Goal: Task Accomplishment & Management: Use online tool/utility

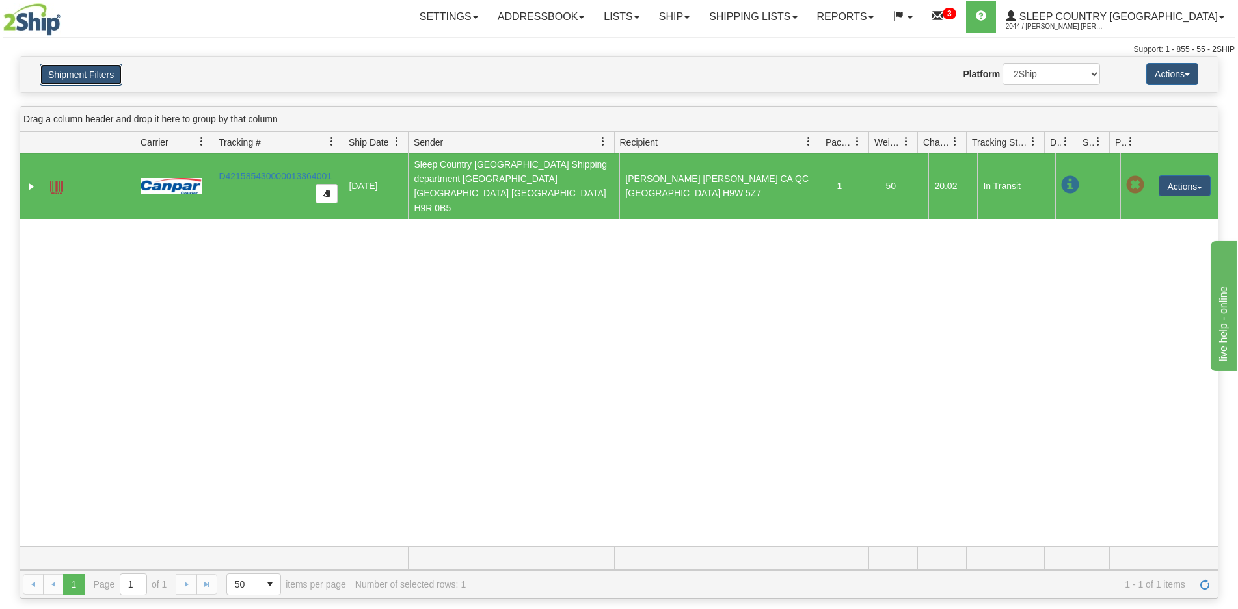
click at [56, 83] on button "Shipment Filters" at bounding box center [81, 75] width 83 height 22
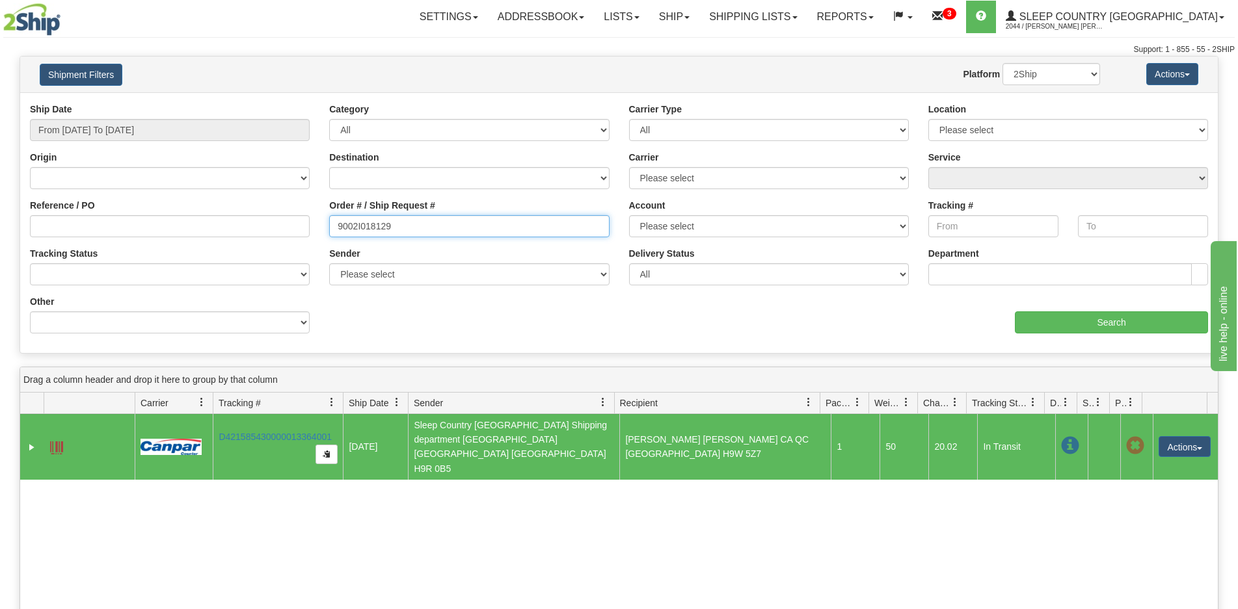
drag, startPoint x: 400, startPoint y: 220, endPoint x: 286, endPoint y: 209, distance: 115.0
click at [286, 103] on div "Reference / PO Order # / Ship Request # 9002I018129 Account Please select Canad…" at bounding box center [618, 103] width 1197 height 0
paste input "7H990232"
type input "9007H990232"
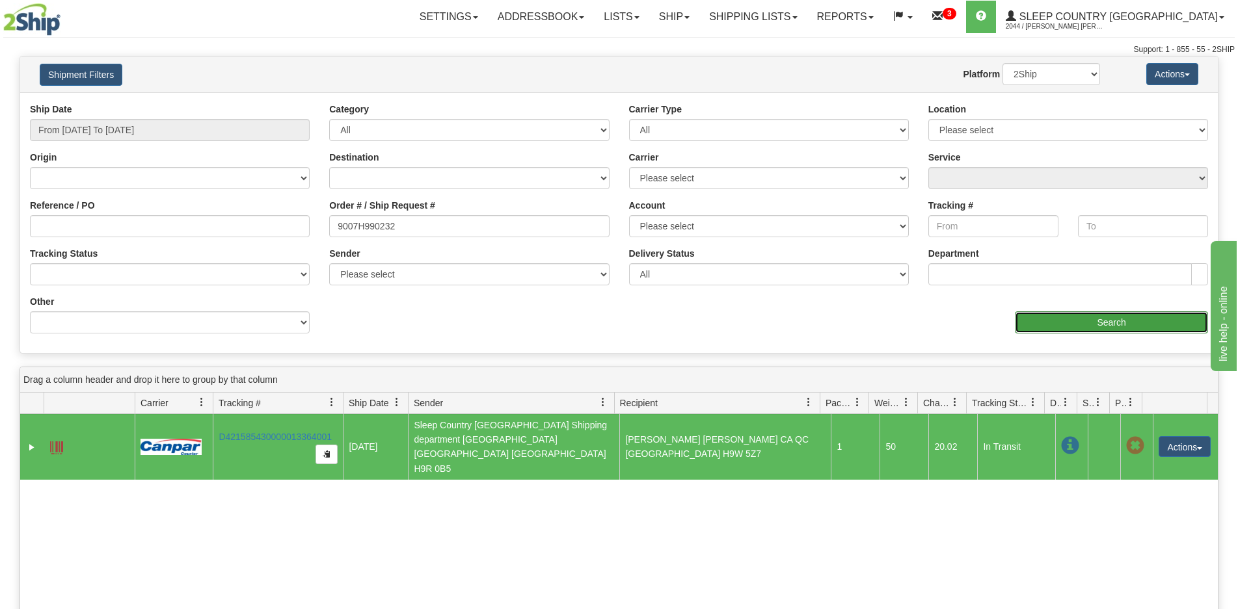
click at [1024, 316] on input "Search" at bounding box center [1111, 323] width 193 height 22
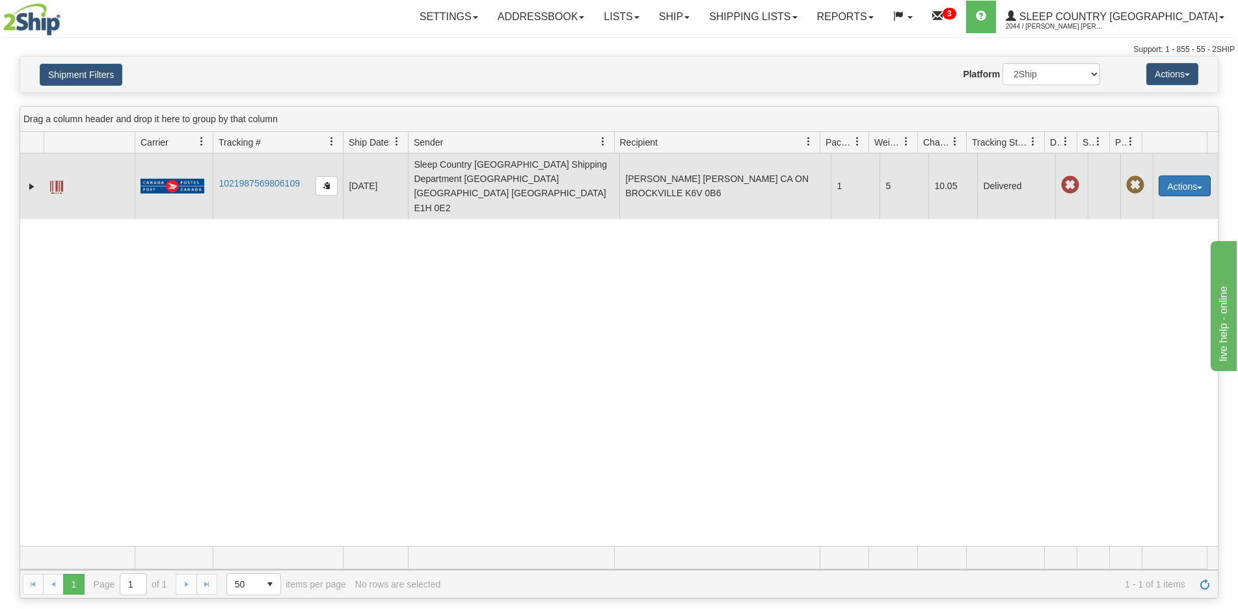
click at [1168, 177] on button "Actions" at bounding box center [1184, 186] width 52 height 21
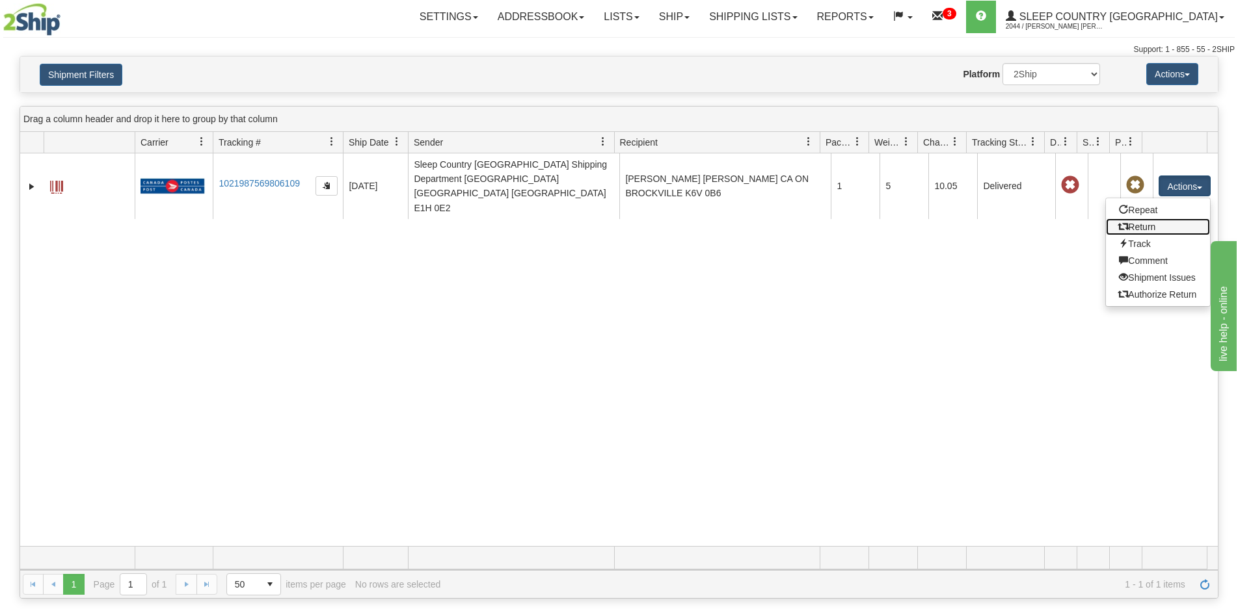
click at [1146, 219] on link "Return" at bounding box center [1158, 227] width 104 height 17
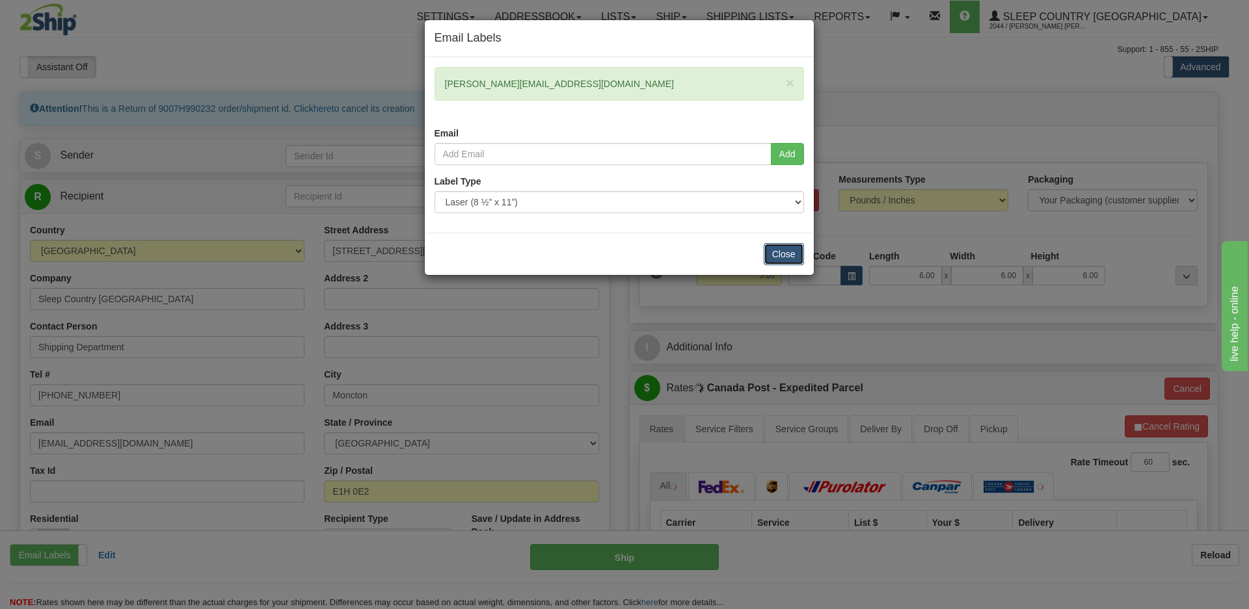
click at [786, 247] on button "Close" at bounding box center [784, 254] width 40 height 22
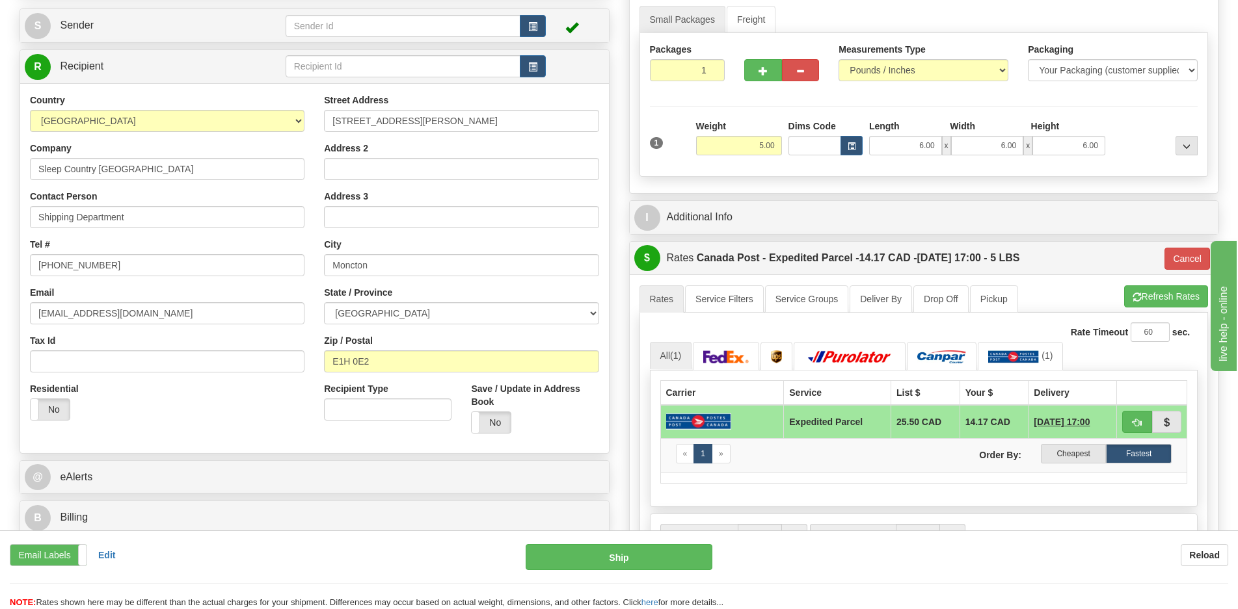
scroll to position [195, 0]
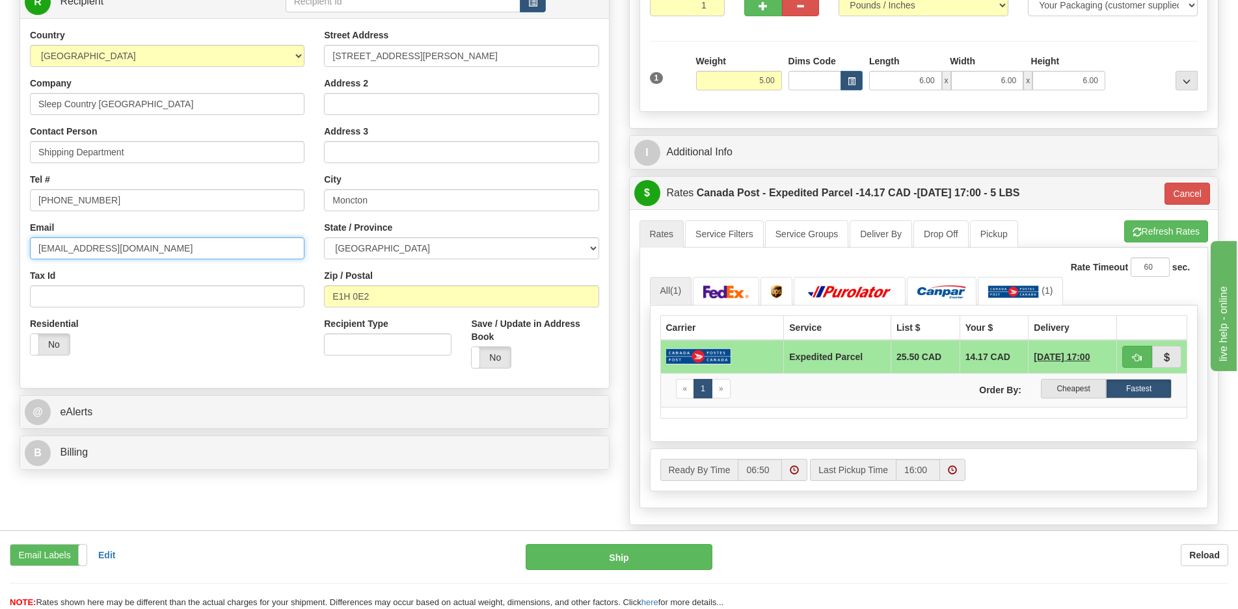
drag, startPoint x: 217, startPoint y: 248, endPoint x: -8, endPoint y: 248, distance: 225.0
click at [0, 248] on html "Training Course Close Toggle navigation Settings Shipping Preferences New Sende…" at bounding box center [619, 109] width 1238 height 609
type input "CS@SUPPORT.SLEEPCOUNTRY.CA"
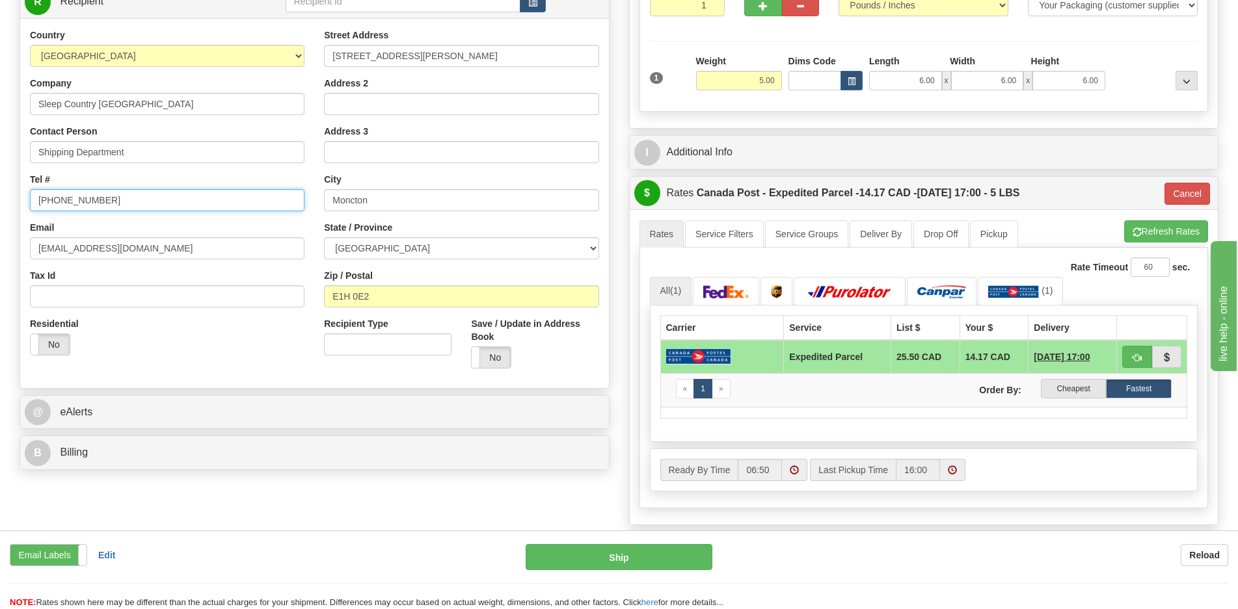
drag, startPoint x: 118, startPoint y: 202, endPoint x: -57, endPoint y: 202, distance: 174.3
click at [0, 202] on html "Training Course Close Toggle navigation Settings Shipping Preferences New Sende…" at bounding box center [619, 109] width 1238 height 609
type input "1-888-753-3788"
click at [271, 349] on div "Residential Yes No" at bounding box center [167, 341] width 294 height 48
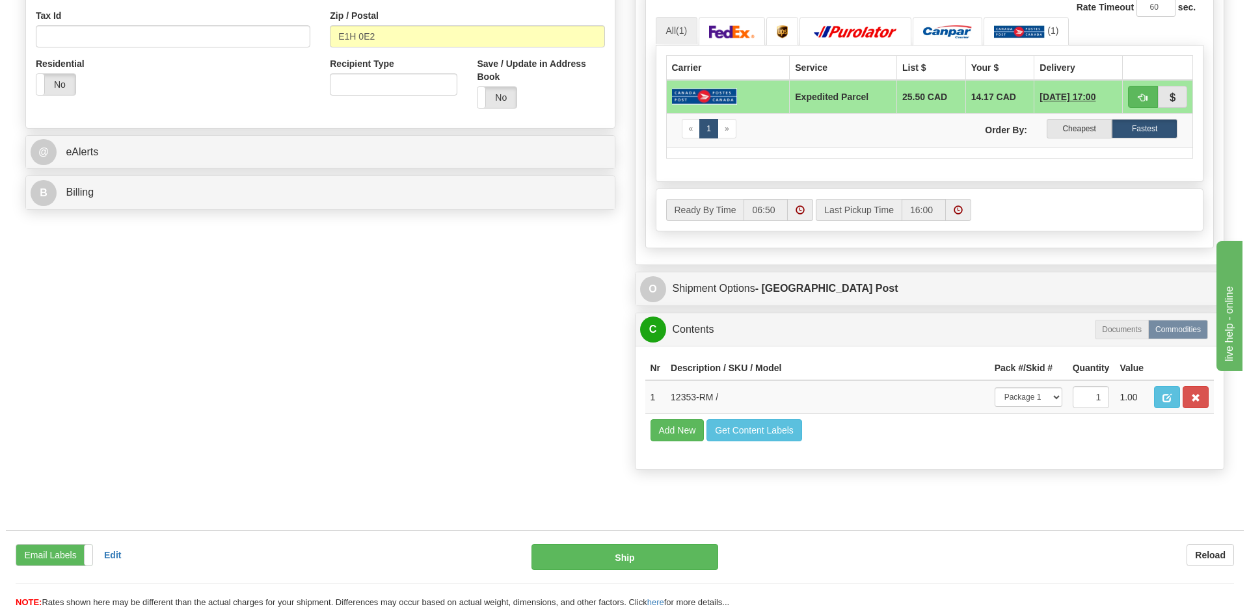
scroll to position [520, 0]
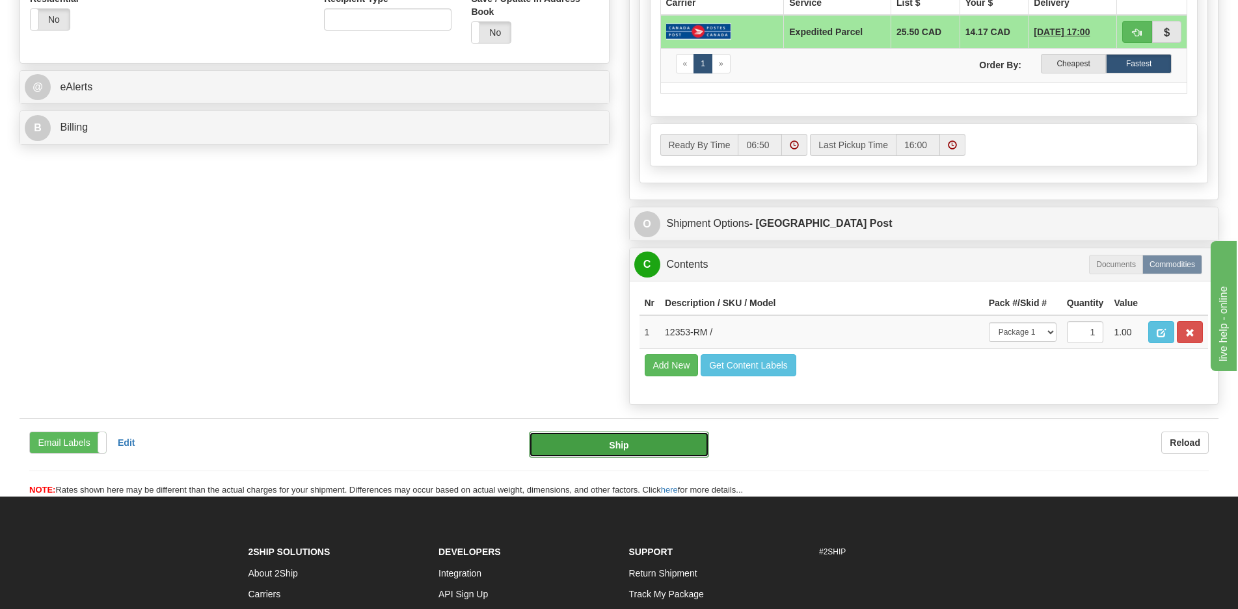
click at [613, 444] on button "Ship" at bounding box center [619, 445] width 180 height 26
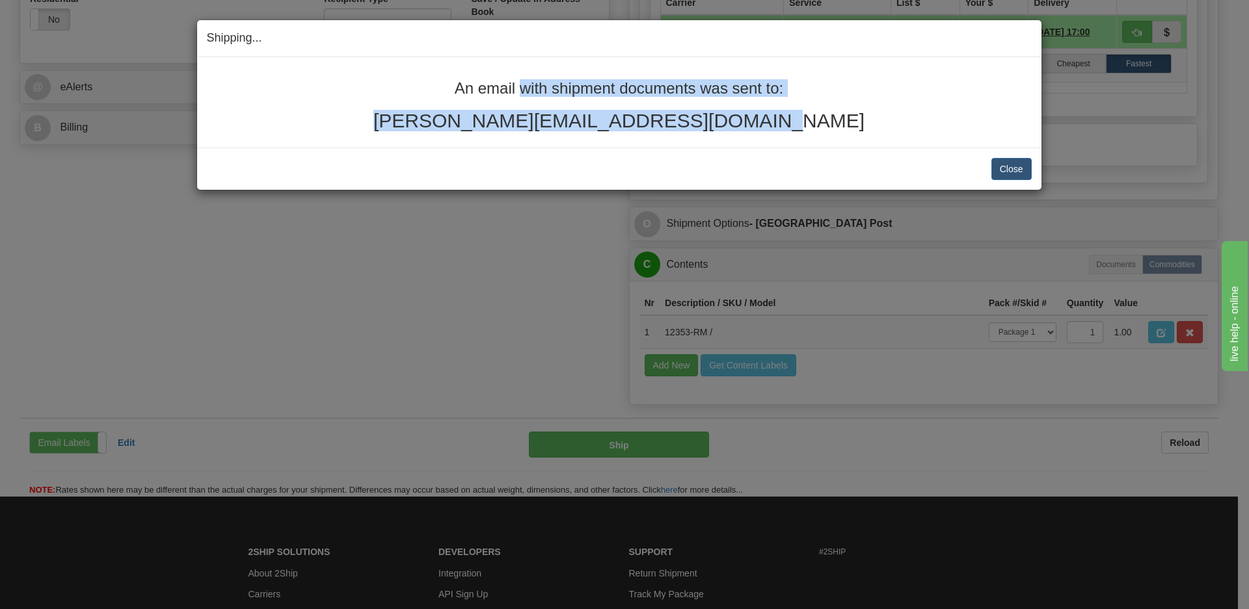
drag, startPoint x: 779, startPoint y: 139, endPoint x: 426, endPoint y: 96, distance: 355.7
click at [426, 96] on div "An email with shipment documents was sent to: michael@dodgeenterprises.ca" at bounding box center [619, 102] width 844 height 90
copy div "An email with shipment documents was sent to: michael@dodgeenterprises.ca"
click at [1024, 173] on button "Close" at bounding box center [1011, 169] width 40 height 22
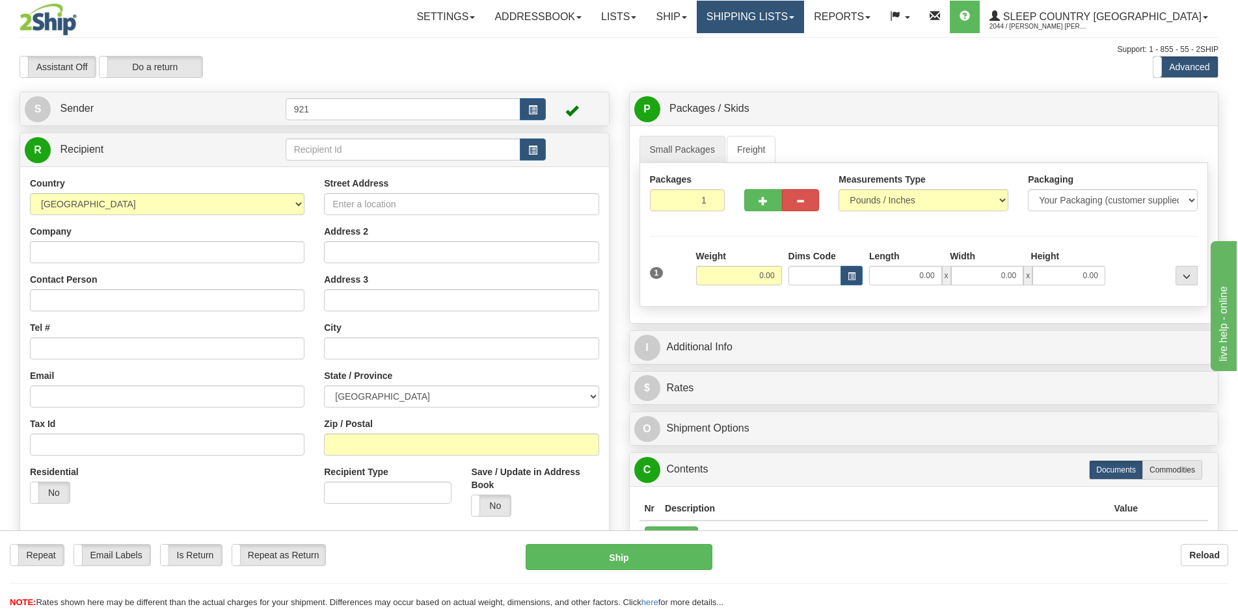
click at [792, 16] on link "Shipping lists" at bounding box center [750, 17] width 107 height 33
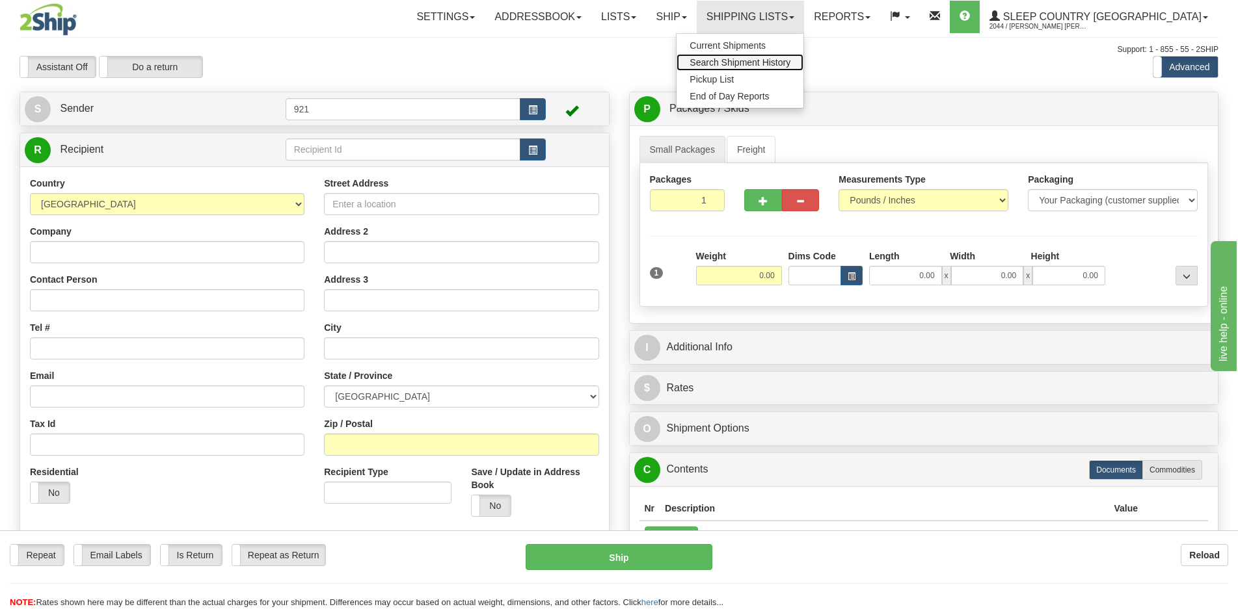
click at [790, 59] on span "Search Shipment History" at bounding box center [739, 62] width 101 height 10
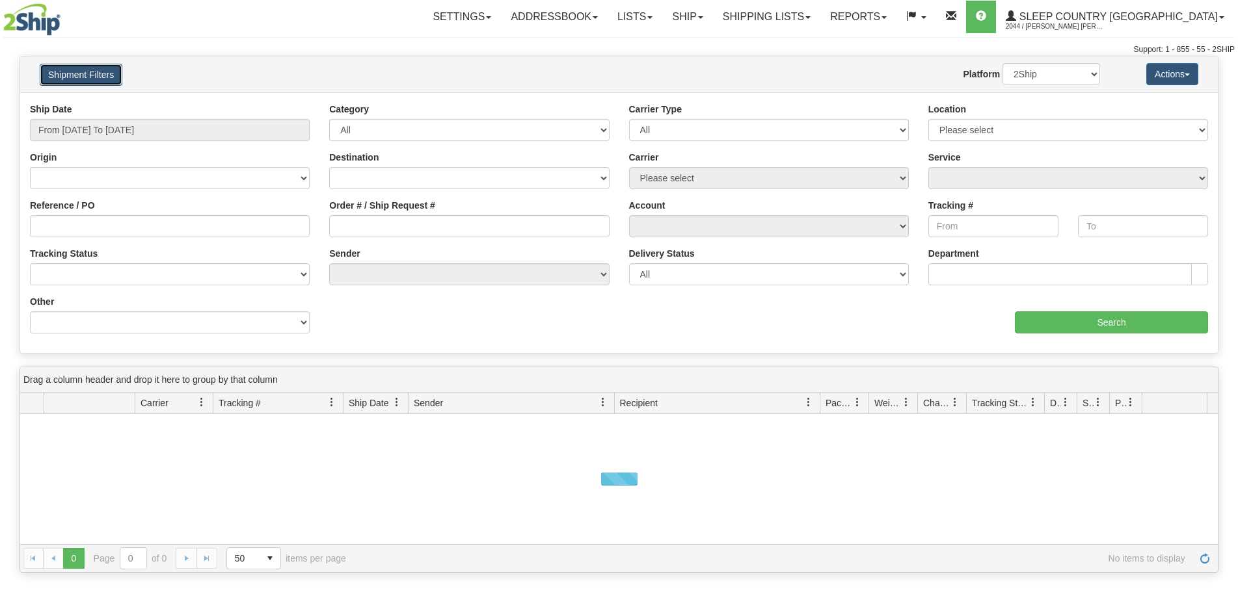
drag, startPoint x: 0, startPoint y: 0, endPoint x: 101, endPoint y: 76, distance: 126.8
click at [101, 76] on button "Shipment Filters" at bounding box center [81, 75] width 83 height 22
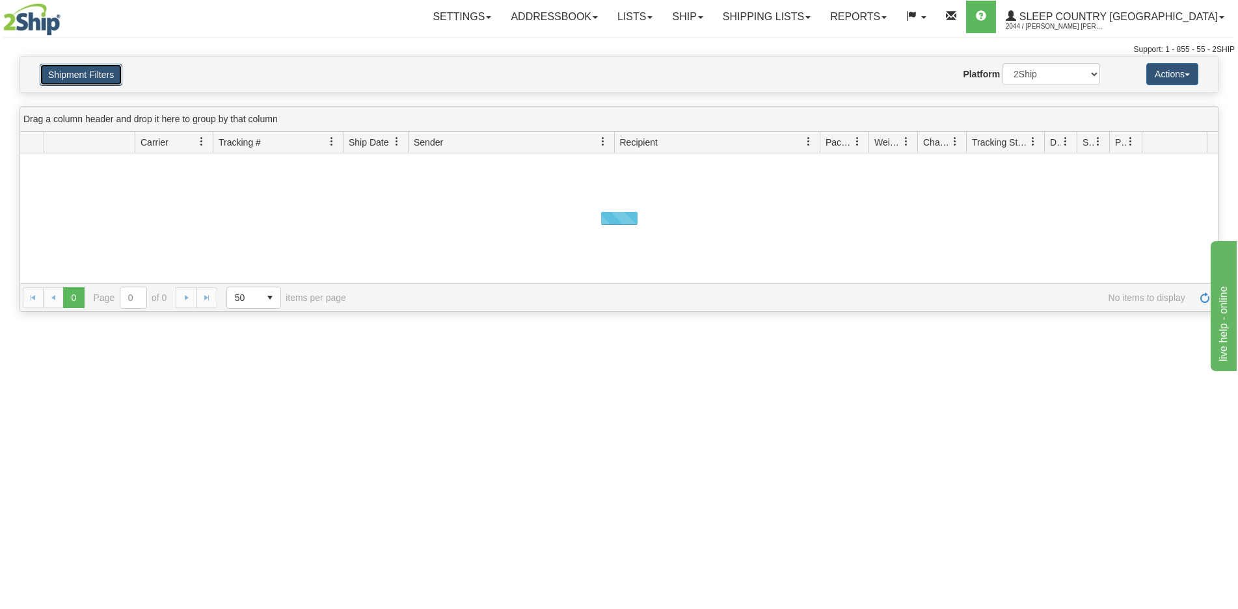
click at [65, 75] on button "Shipment Filters" at bounding box center [81, 75] width 83 height 22
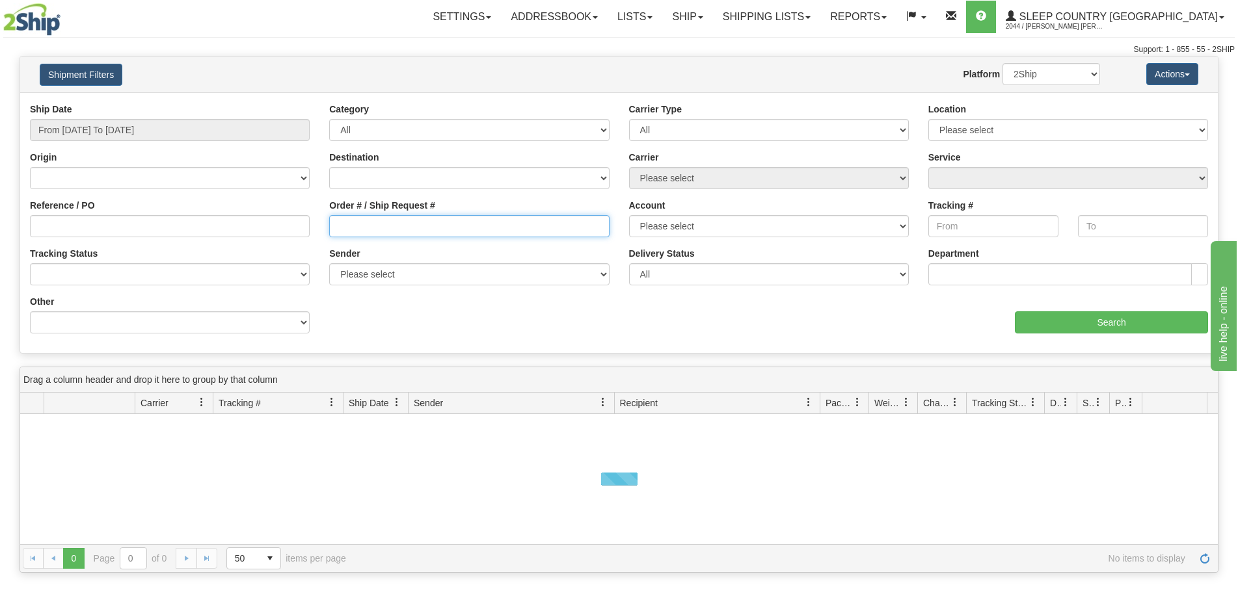
click at [412, 219] on input "Order # / Ship Request #" at bounding box center [469, 226] width 280 height 22
paste input "9000I005244"
type input "9000I005244"
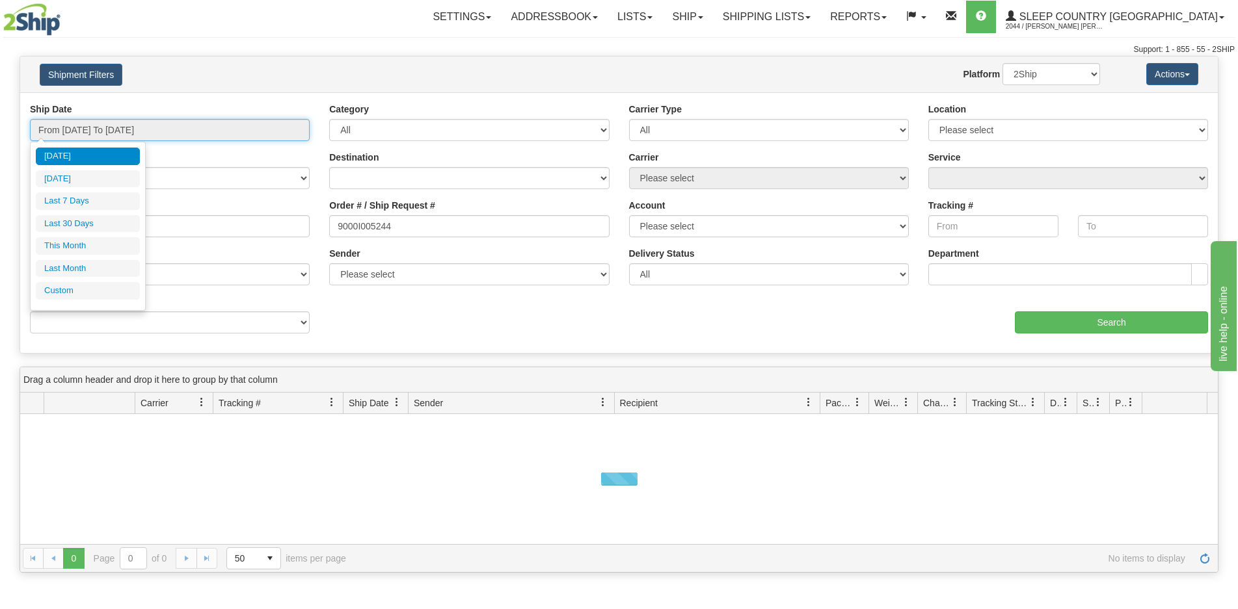
click at [126, 122] on input "From 08/25/2025 To 08/26/2025" at bounding box center [170, 130] width 280 height 22
click at [95, 219] on li "Last 30 Days" at bounding box center [88, 224] width 104 height 18
type input "From 07/28/2025 To 08/26/2025"
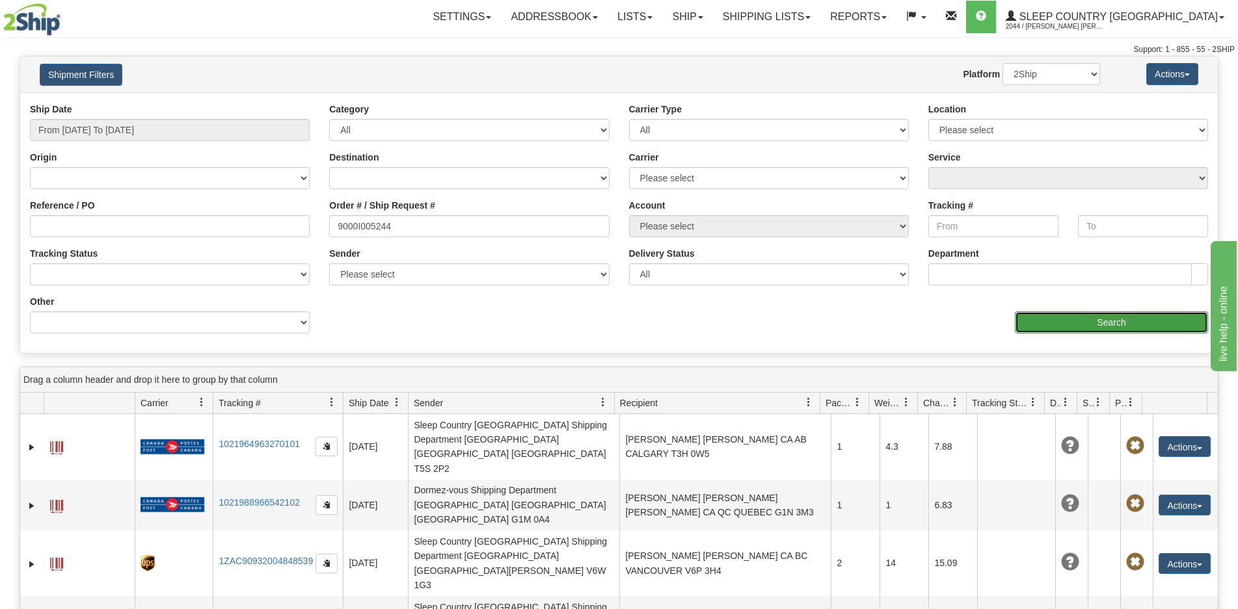
click at [1044, 329] on input "Search" at bounding box center [1111, 323] width 193 height 22
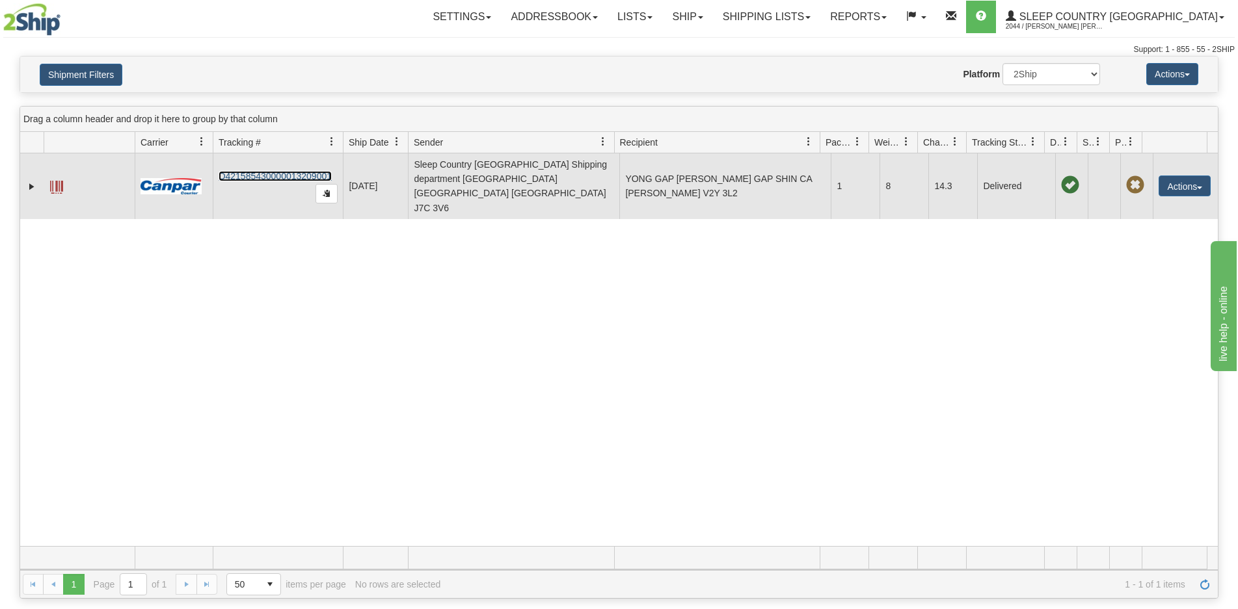
click at [253, 171] on link "D421585430000013209001" at bounding box center [275, 176] width 113 height 10
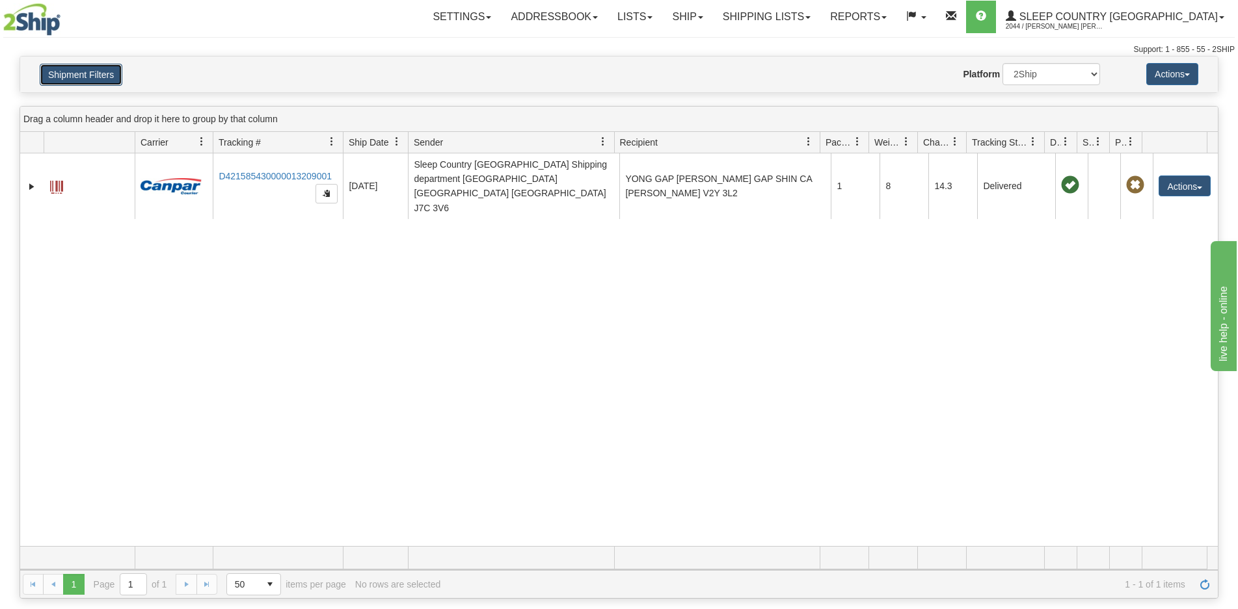
click at [55, 78] on button "Shipment Filters" at bounding box center [81, 75] width 83 height 22
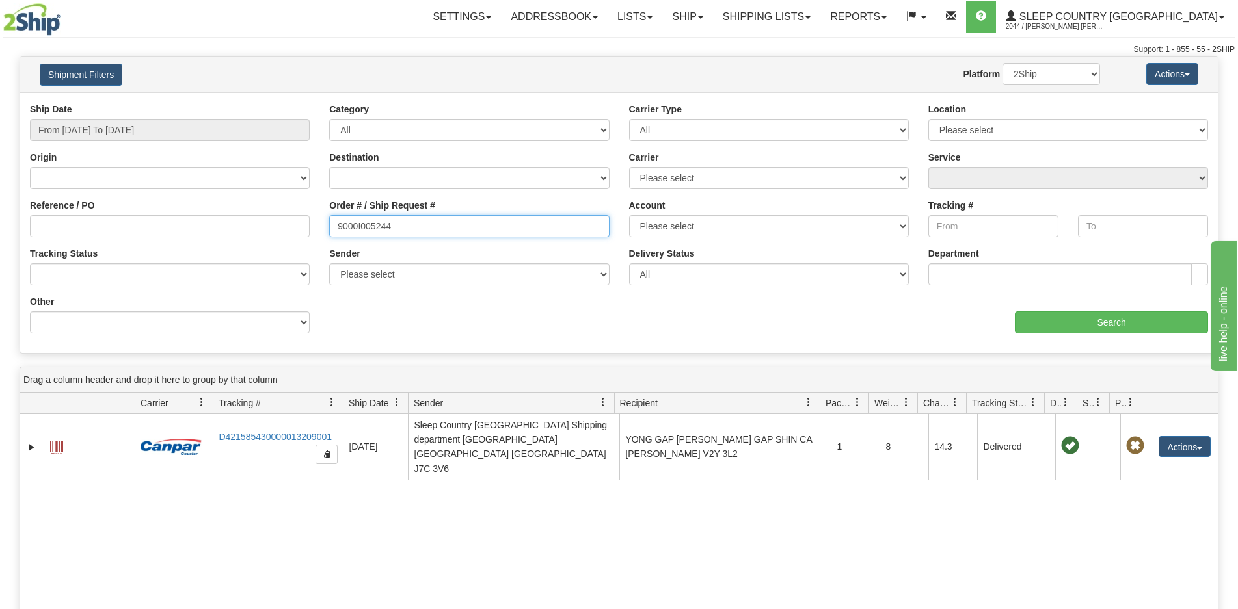
drag, startPoint x: 401, startPoint y: 227, endPoint x: 265, endPoint y: 228, distance: 135.3
click at [265, 103] on div "Reference / PO Order # / Ship Request # 9000I005244 Account Please select Canad…" at bounding box center [618, 103] width 1197 height 0
paste input "11700"
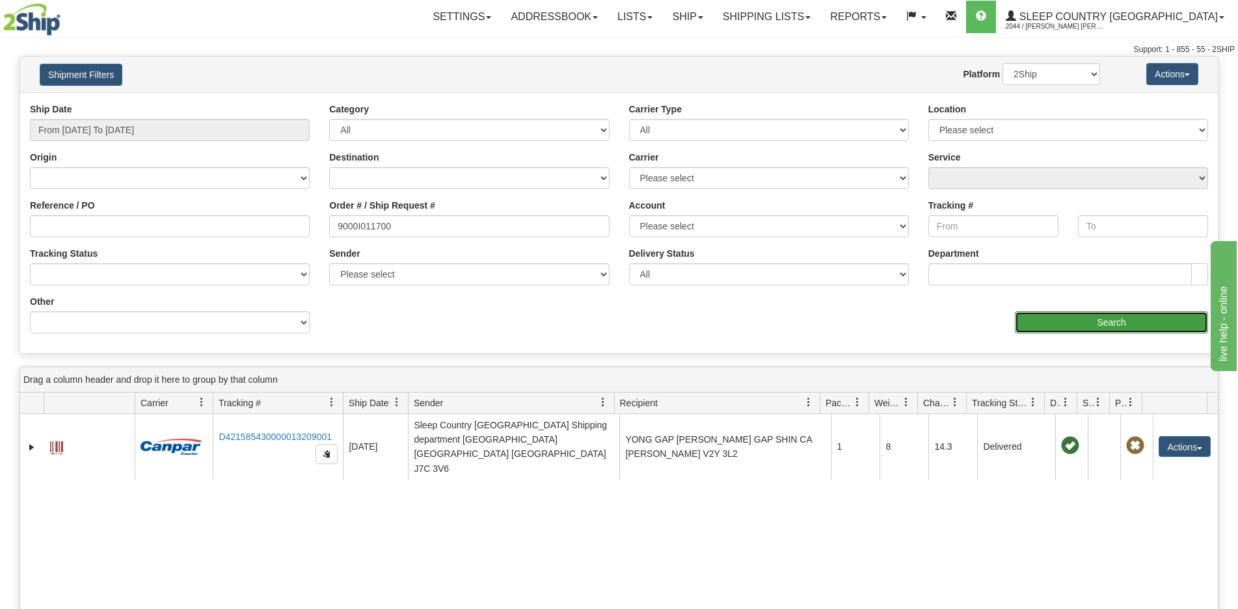
click at [1061, 323] on input "Search" at bounding box center [1111, 323] width 193 height 22
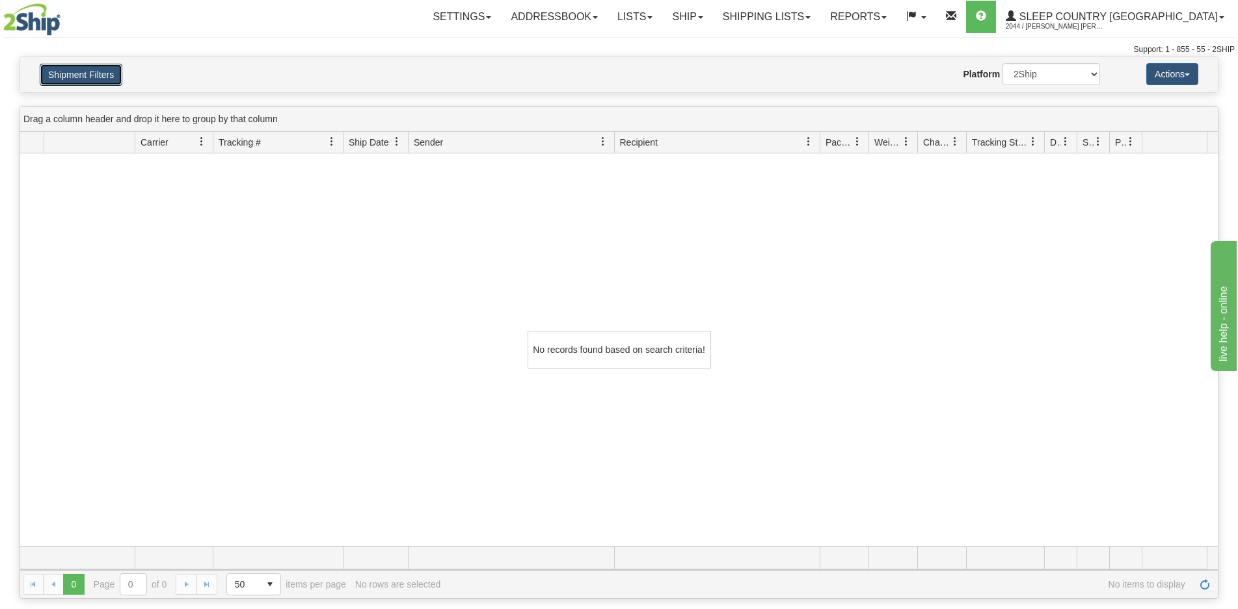
drag, startPoint x: 89, startPoint y: 84, endPoint x: 170, endPoint y: 97, distance: 82.3
click at [89, 85] on button "Shipment Filters" at bounding box center [81, 75] width 83 height 22
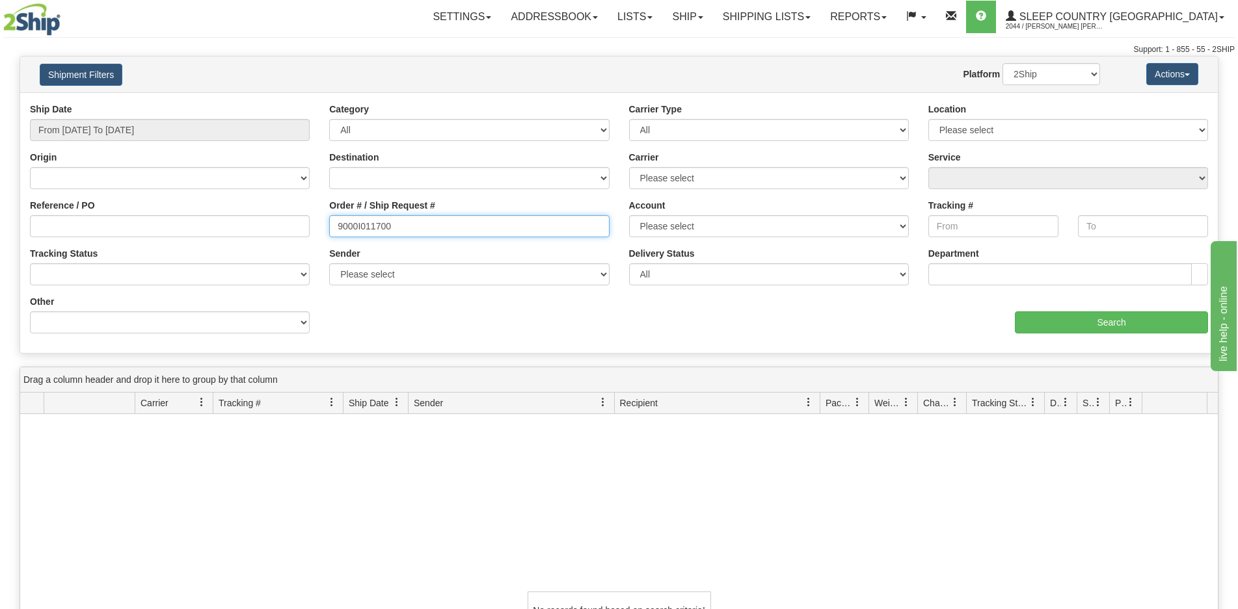
drag, startPoint x: 399, startPoint y: 224, endPoint x: 302, endPoint y: 228, distance: 97.0
click at [302, 103] on div "Reference / PO Order # / Ship Request # 9000I011700 Account Please select Canad…" at bounding box center [618, 103] width 1197 height 0
paste input "H971128"
type input "9000H971128"
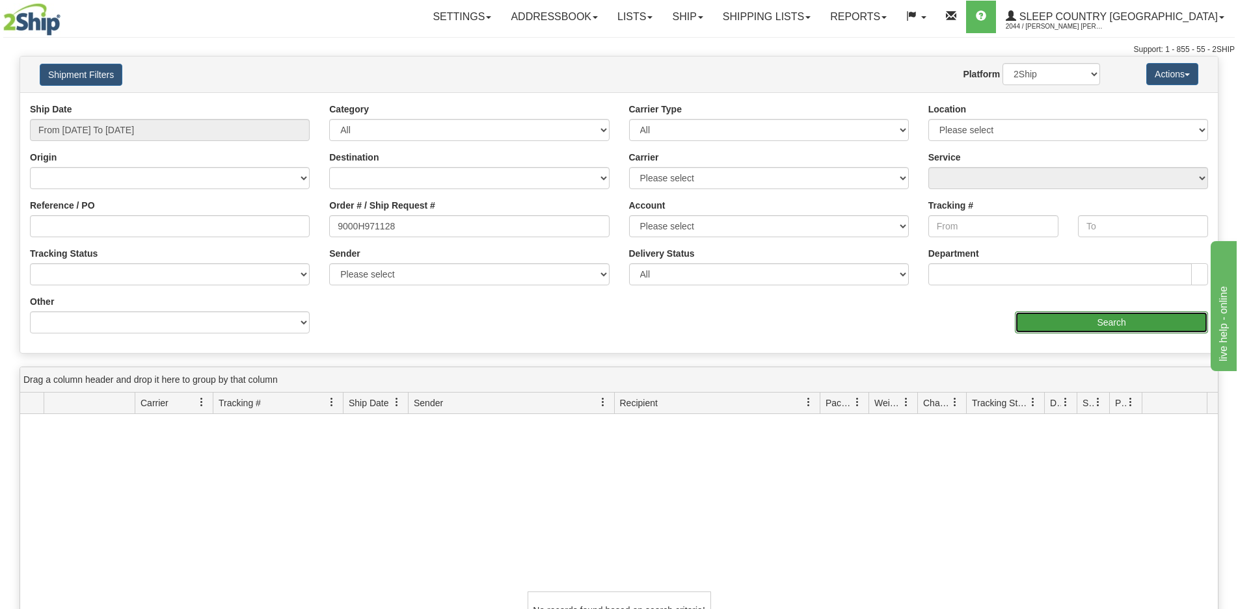
click at [1079, 317] on input "Search" at bounding box center [1111, 323] width 193 height 22
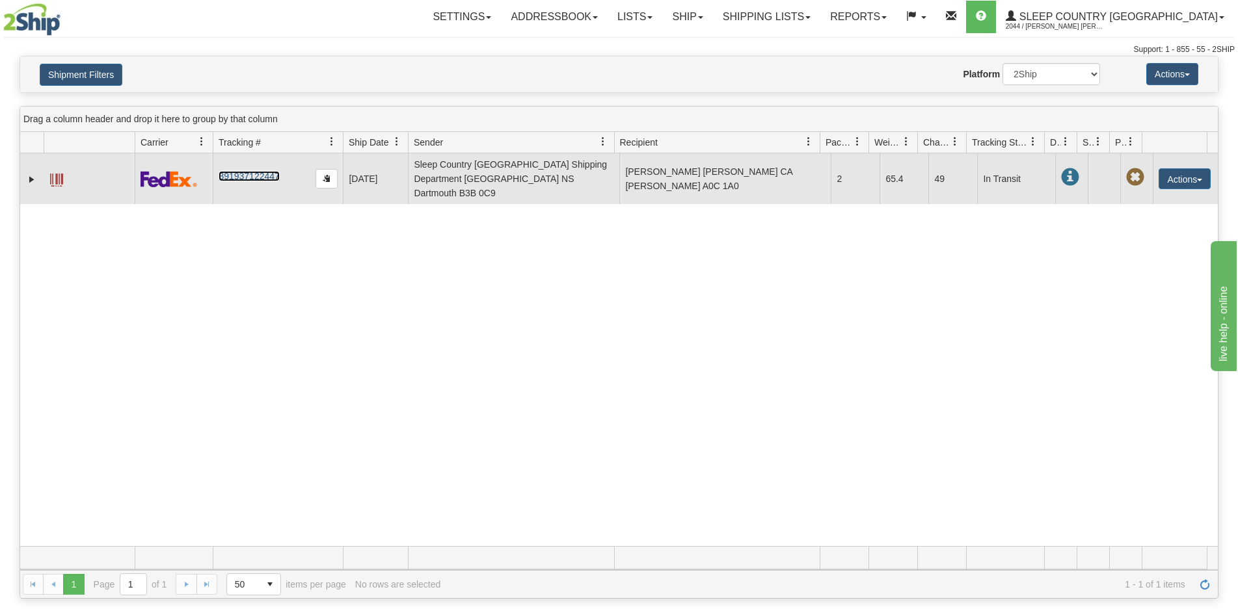
click at [228, 171] on link "391937122447" at bounding box center [249, 176] width 60 height 10
